Goal: Information Seeking & Learning: Find specific fact

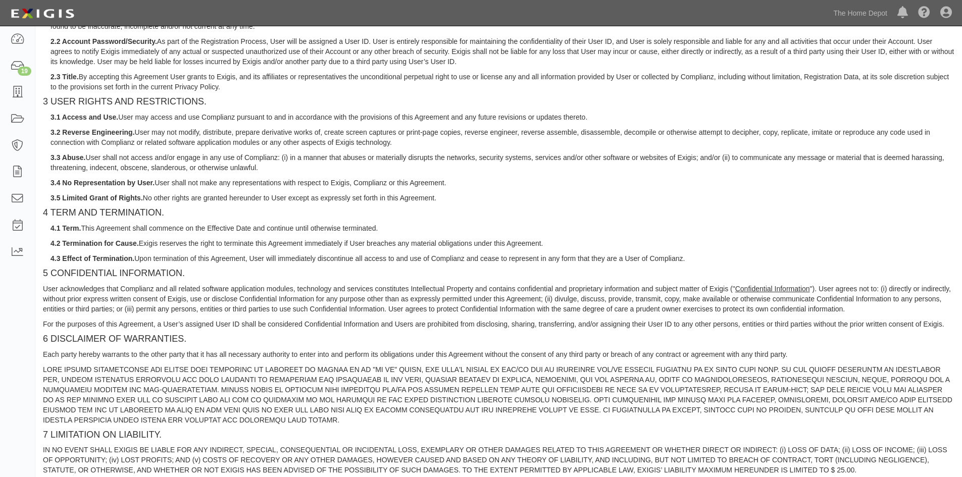
scroll to position [834, 0]
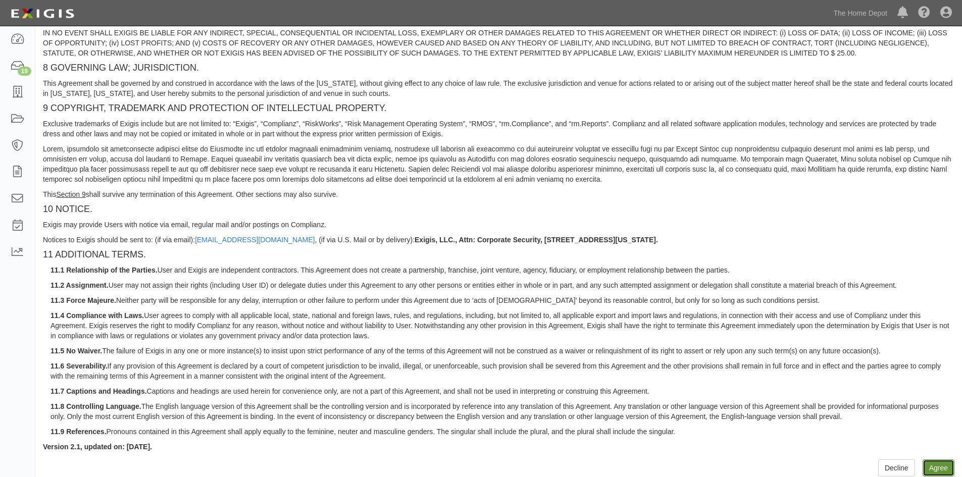
click at [949, 470] on button "Agree" at bounding box center [939, 467] width 32 height 17
click at [935, 466] on button "Agree" at bounding box center [939, 467] width 32 height 17
click at [934, 470] on button "Agree" at bounding box center [939, 467] width 32 height 17
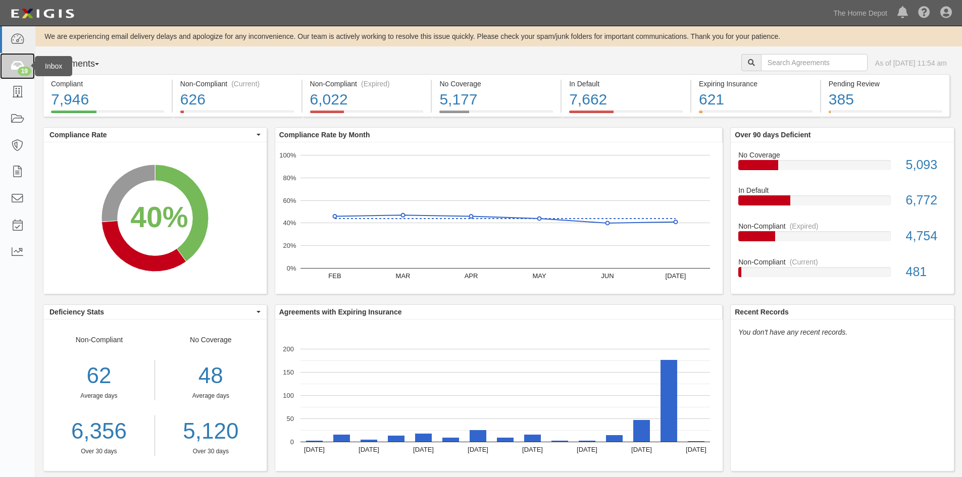
click at [15, 68] on icon at bounding box center [17, 67] width 14 height 12
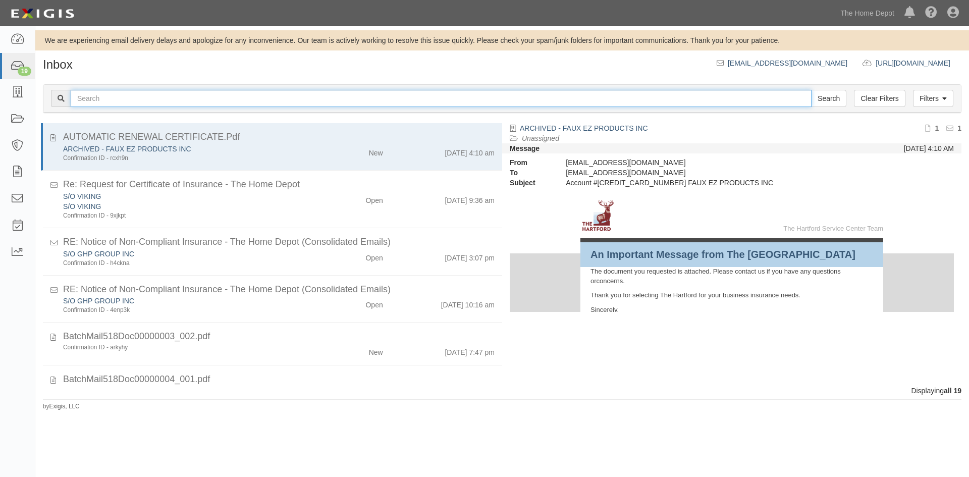
click at [127, 95] on input "text" at bounding box center [441, 98] width 741 height 17
type input "fortune industrie"
click at [811, 90] on input "Search" at bounding box center [828, 98] width 35 height 17
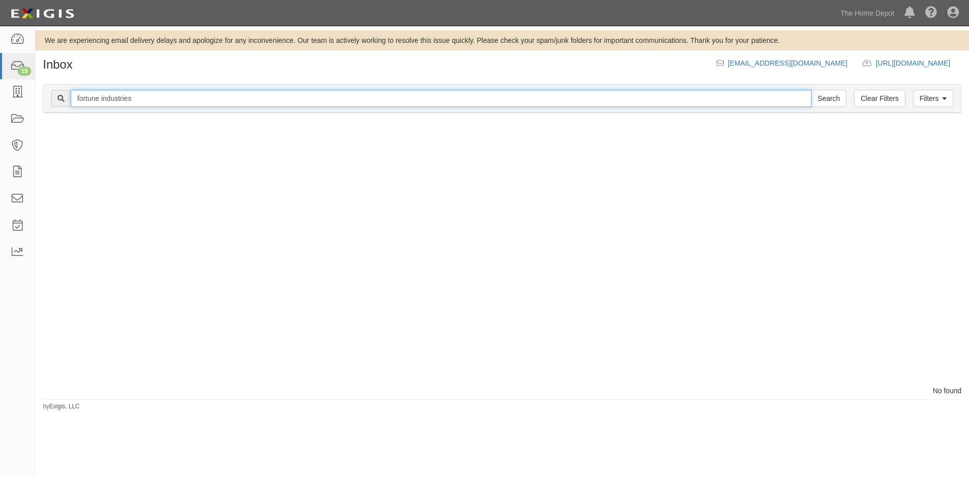
click at [130, 98] on input "fortune industries" at bounding box center [441, 98] width 741 height 17
type input "fortune industries"
click at [811, 90] on input "Search" at bounding box center [828, 98] width 35 height 17
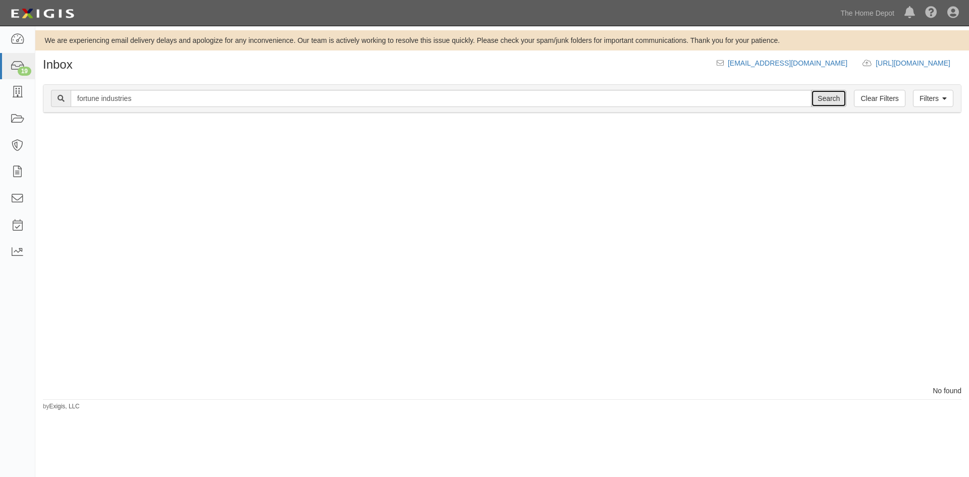
click at [825, 100] on input "Search" at bounding box center [828, 98] width 35 height 17
click at [18, 150] on icon at bounding box center [17, 146] width 14 height 12
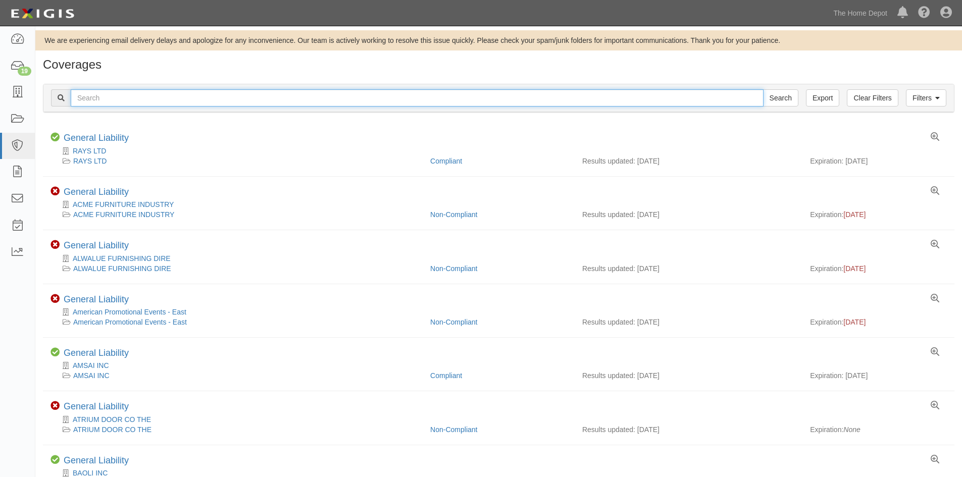
click at [132, 100] on input "text" at bounding box center [417, 97] width 693 height 17
type input "fortune"
click at [763, 89] on input "Search" at bounding box center [780, 97] width 35 height 17
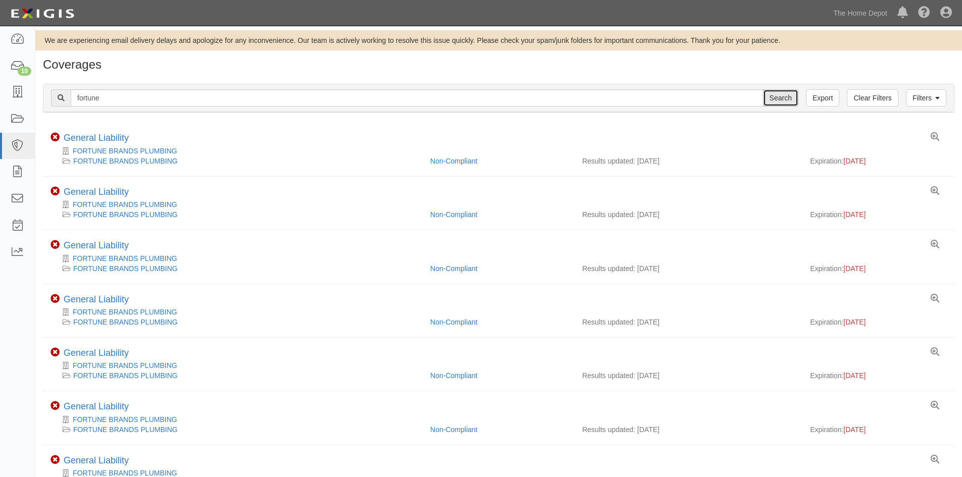
click at [779, 100] on input "Search" at bounding box center [780, 97] width 35 height 17
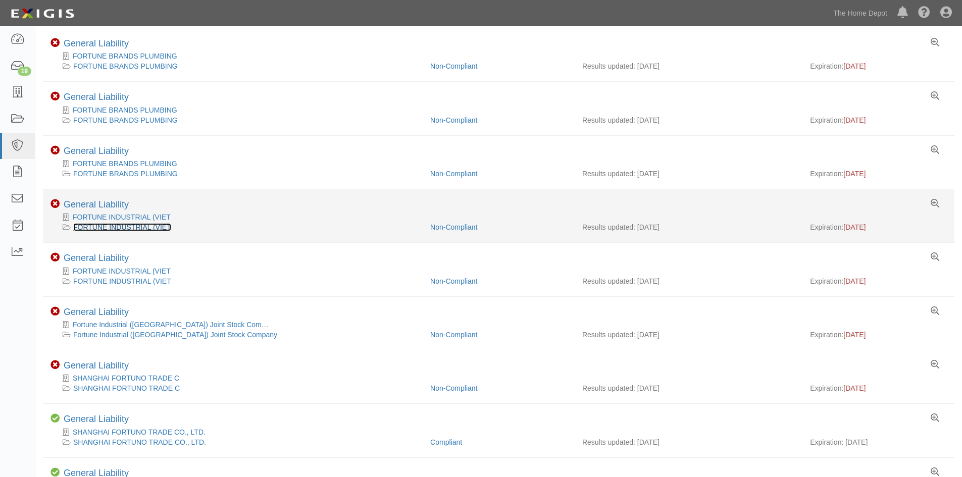
click at [103, 224] on link "FORTUNE INDUSTRIAL (VIET" at bounding box center [122, 227] width 98 height 8
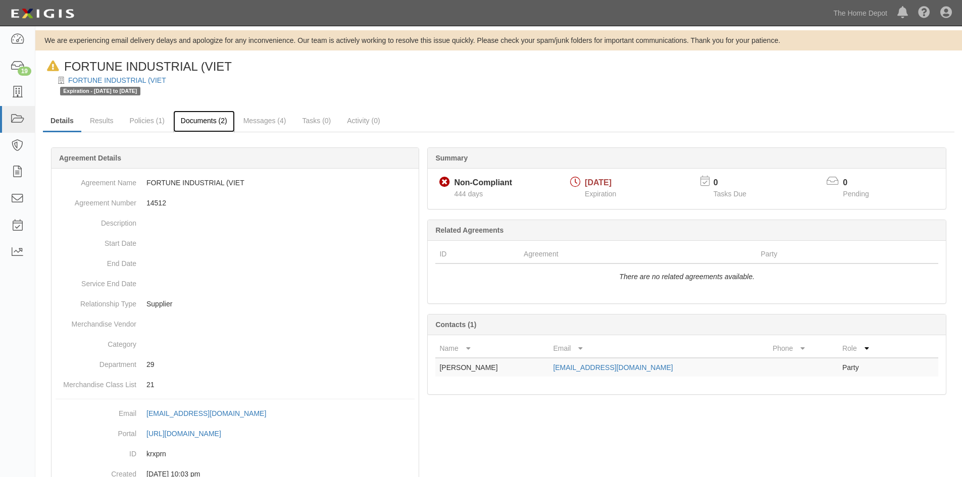
click at [199, 120] on link "Documents (2)" at bounding box center [204, 122] width 62 height 22
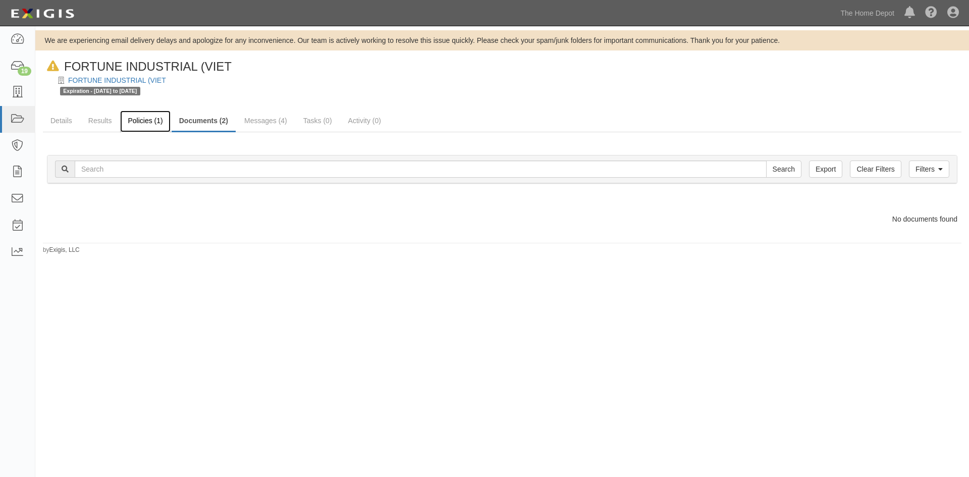
click at [142, 121] on link "Policies (1)" at bounding box center [145, 122] width 50 height 22
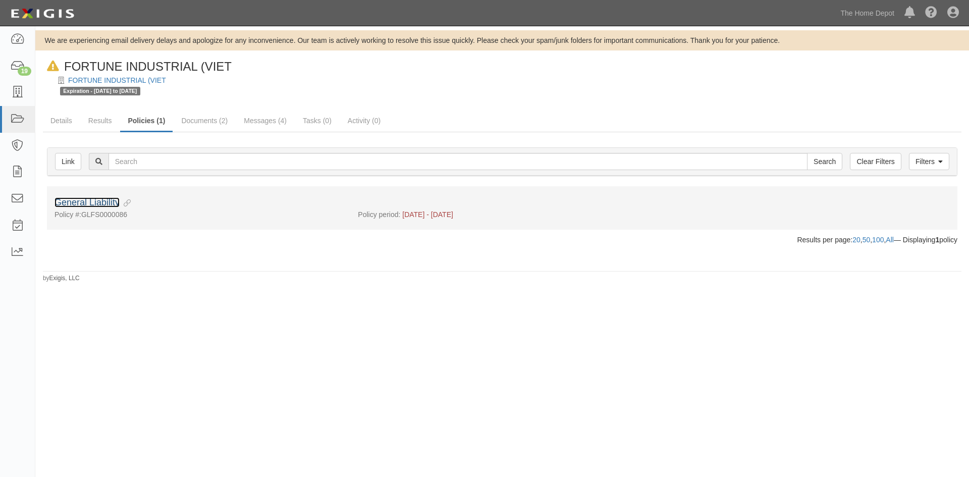
click at [87, 204] on link "General Liability" at bounding box center [87, 202] width 65 height 10
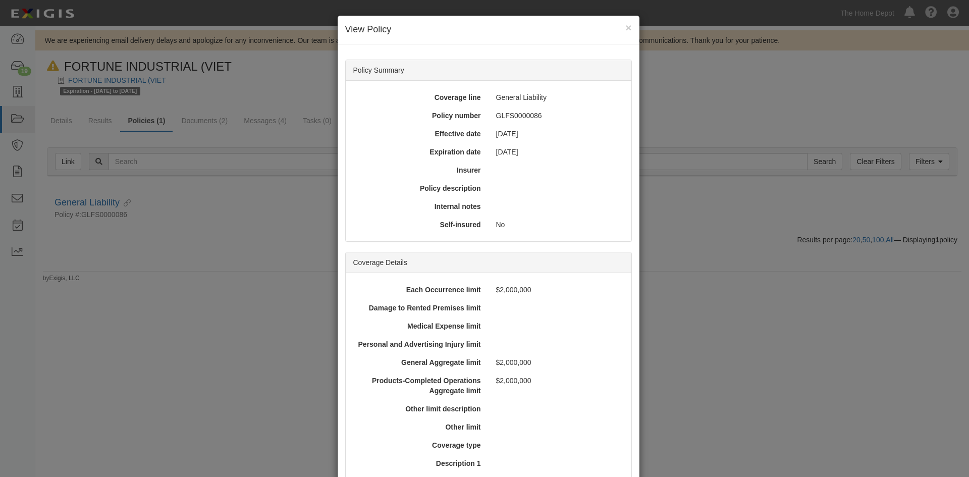
scroll to position [229, 0]
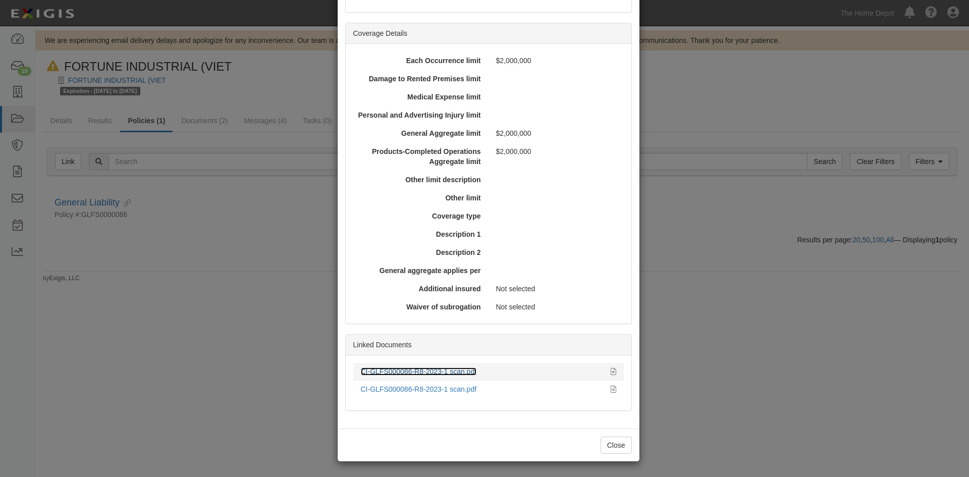
click at [438, 373] on link "CI-GLFS000086-R8-2023-1 scan.pdf" at bounding box center [419, 372] width 116 height 8
